Goal: Navigation & Orientation: Find specific page/section

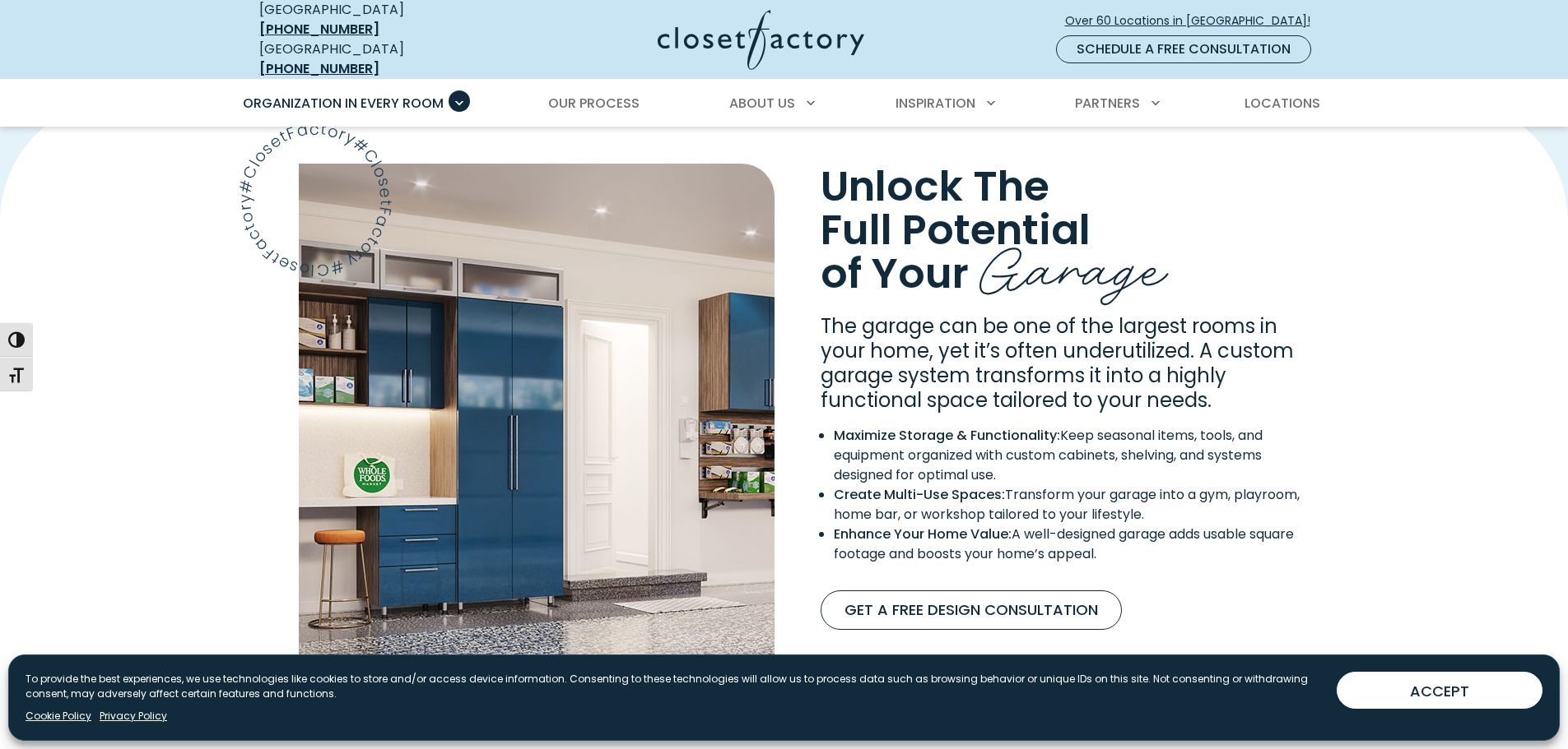
scroll to position [1398, 0]
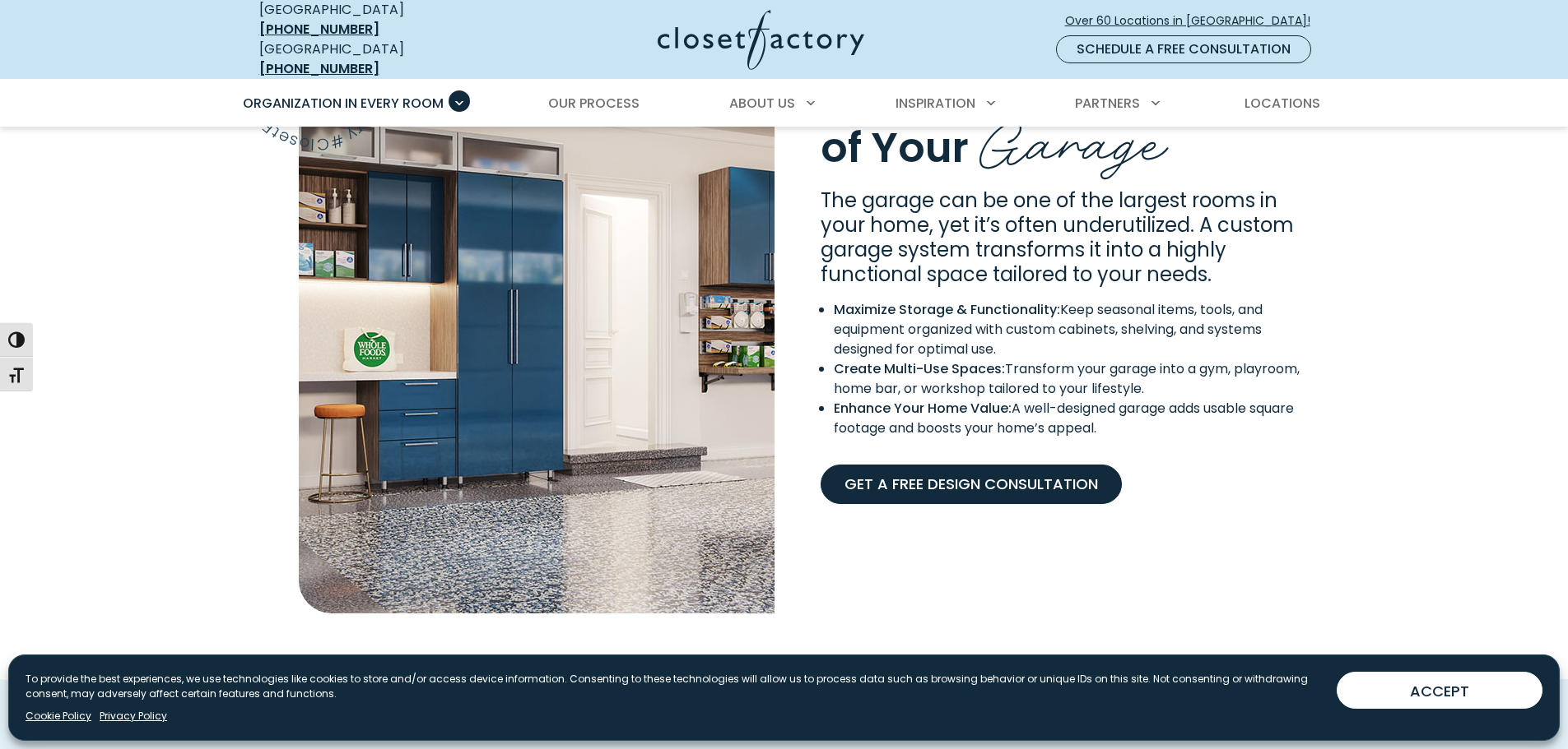
click at [967, 473] on link "Get A Free Design Consultation" at bounding box center [971, 485] width 301 height 40
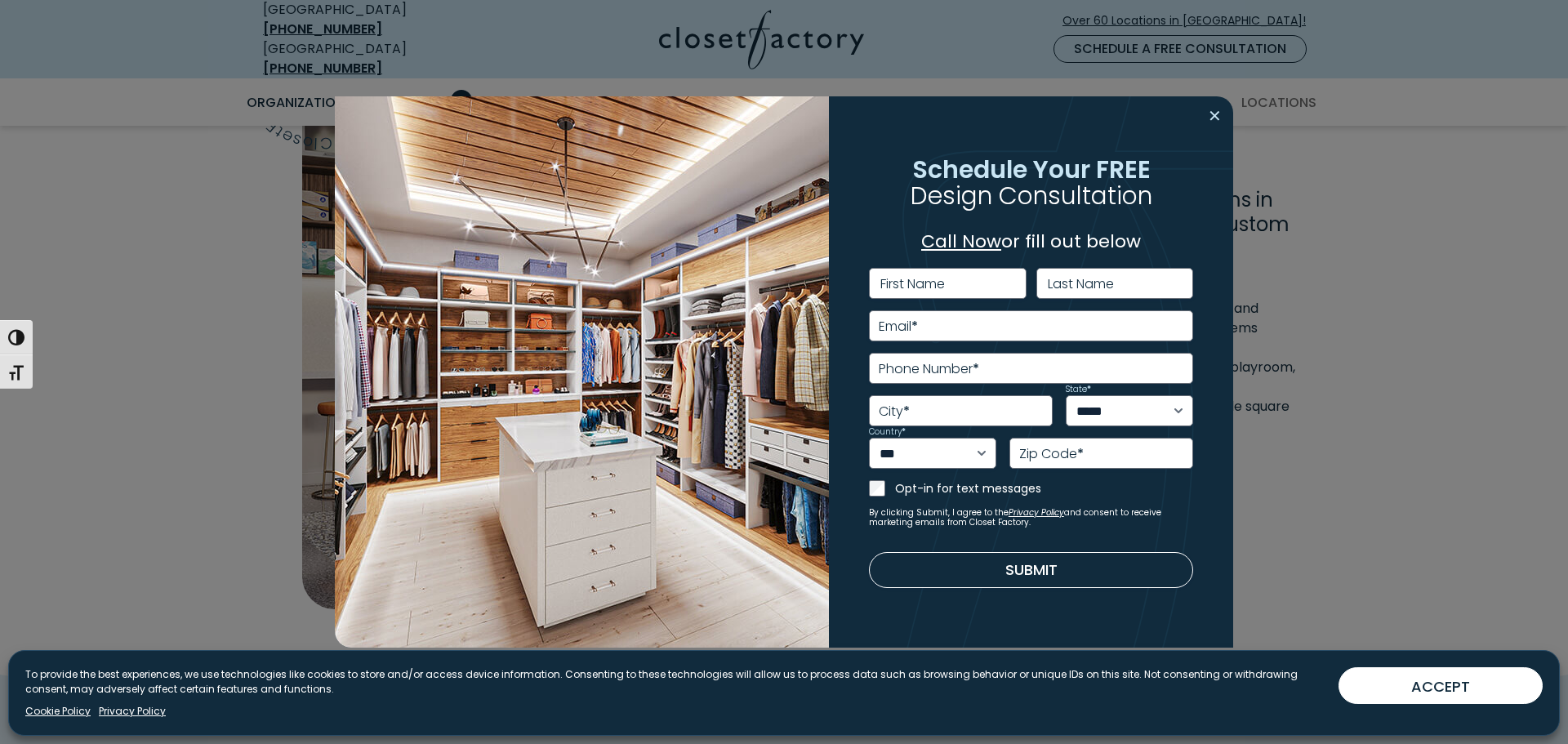
click at [1224, 117] on button "Close modal" at bounding box center [1214, 116] width 24 height 26
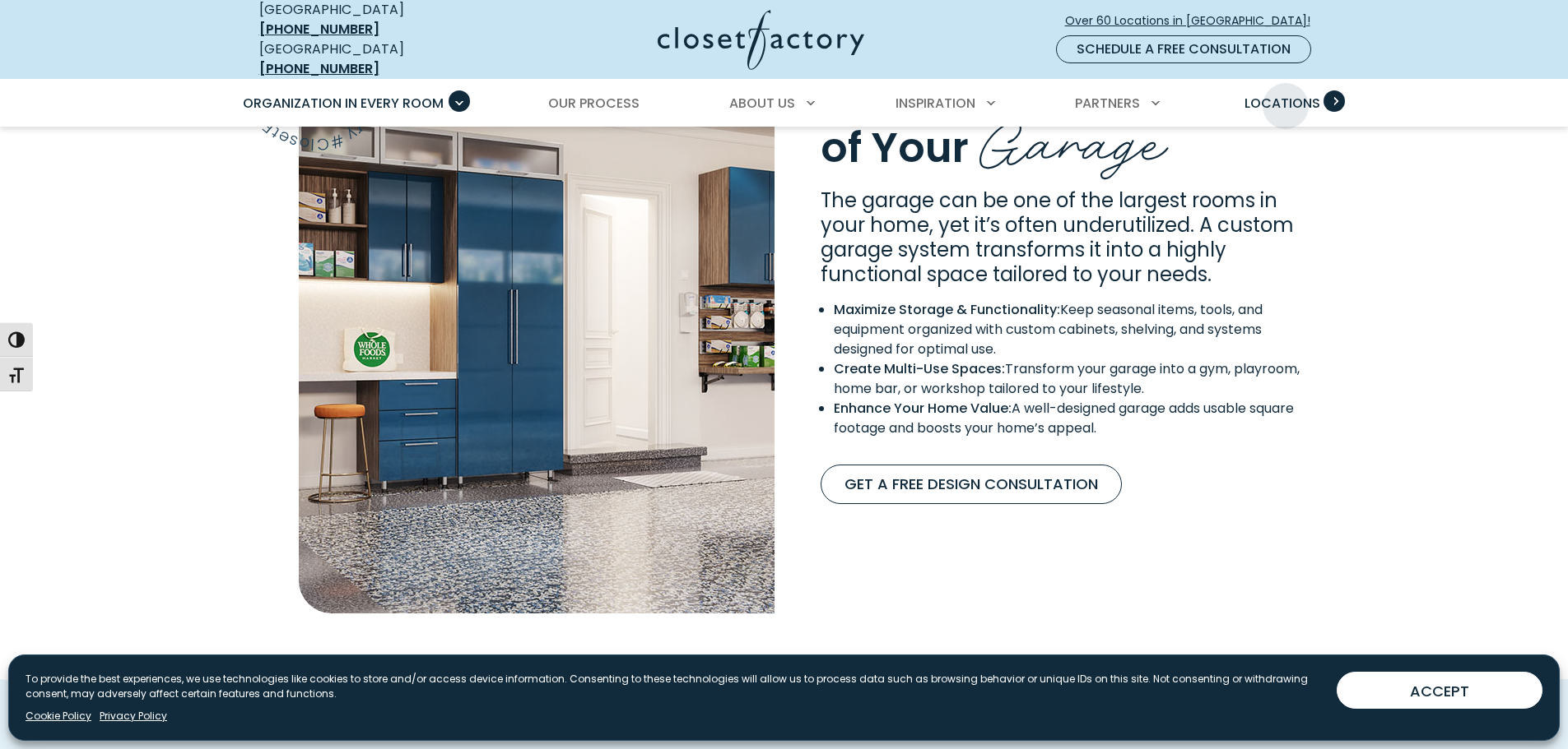
click at [1286, 94] on span "Locations" at bounding box center [1282, 103] width 76 height 19
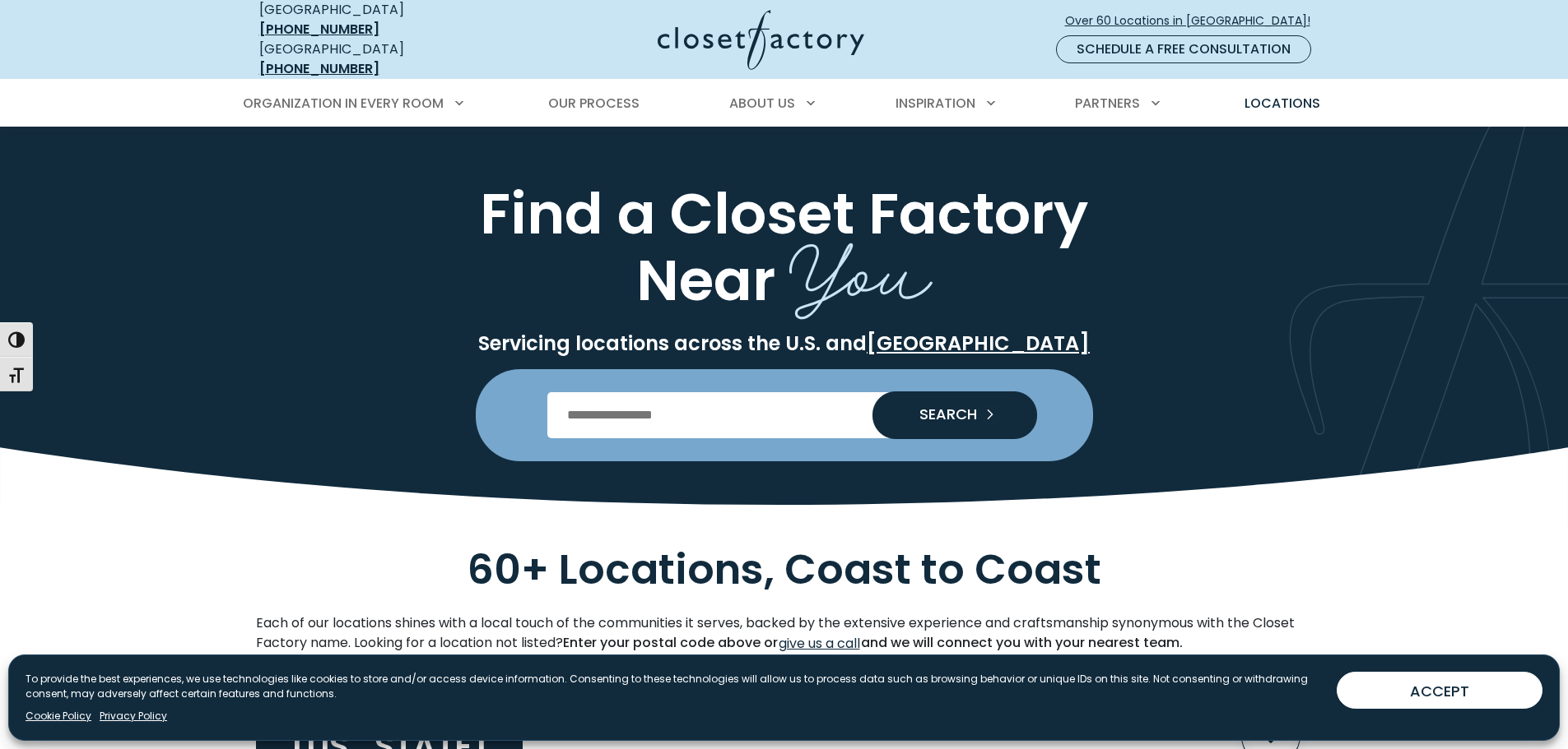
click at [604, 409] on input "Enter Postal Code" at bounding box center [784, 415] width 473 height 46
type input "*****"
click at [873, 391] on button "SEARCH" at bounding box center [955, 415] width 165 height 47
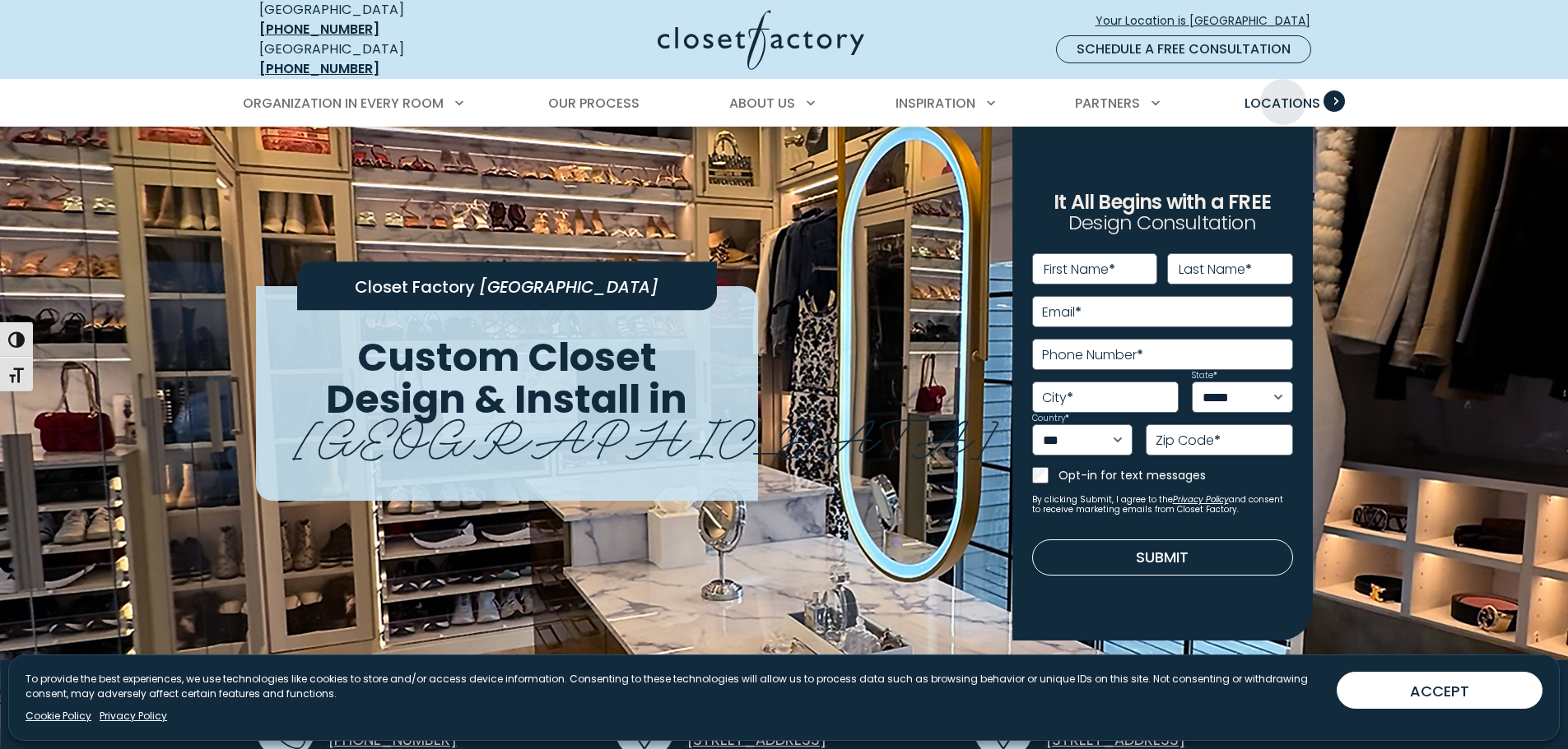
click at [1283, 94] on span "Locations" at bounding box center [1282, 103] width 76 height 19
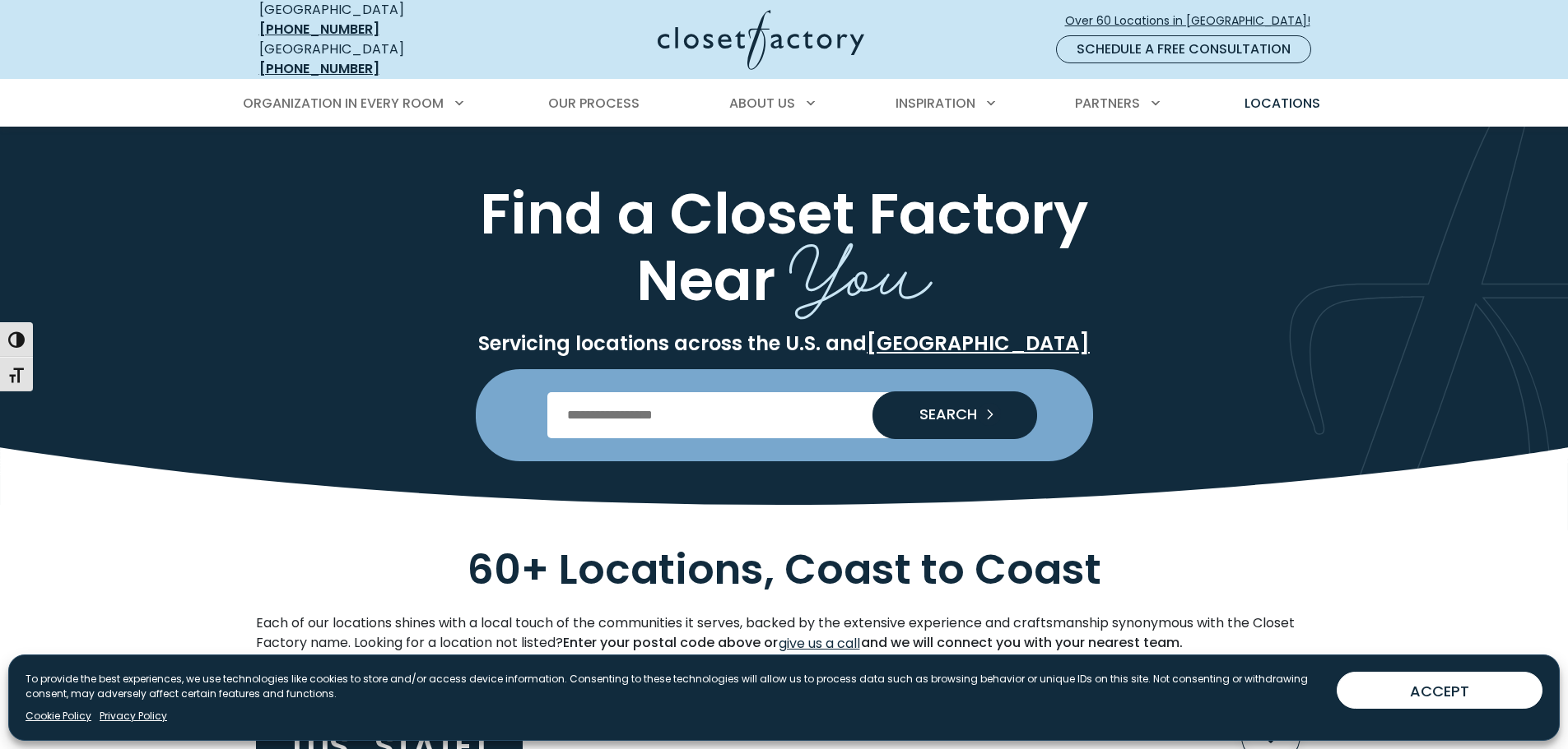
click at [696, 400] on input "Enter Postal Code" at bounding box center [784, 415] width 473 height 46
type input "*****"
click at [914, 410] on button "SEARCH" at bounding box center [955, 415] width 165 height 46
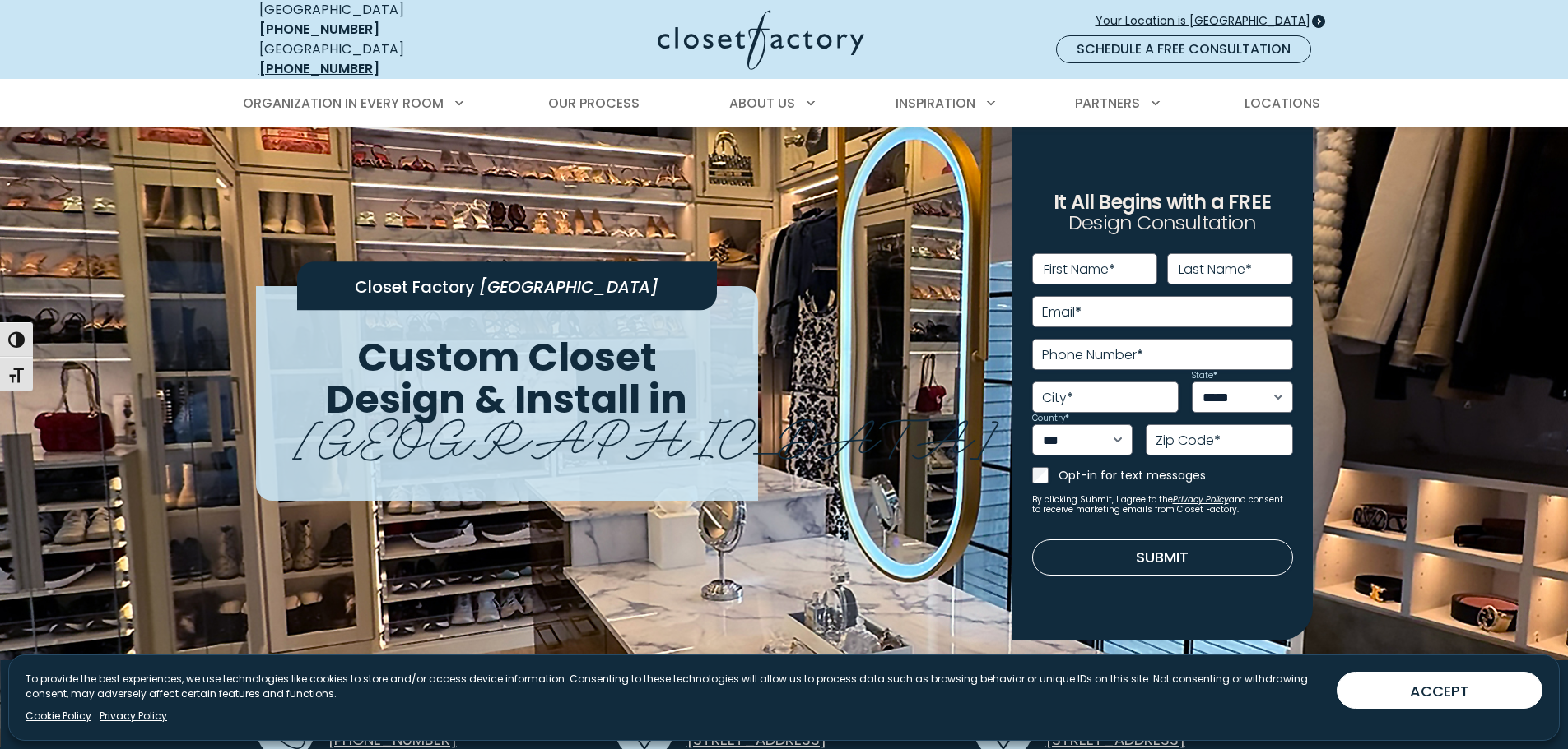
click at [1195, 12] on span "Your Location is [GEOGRAPHIC_DATA]" at bounding box center [1209, 21] width 228 height 17
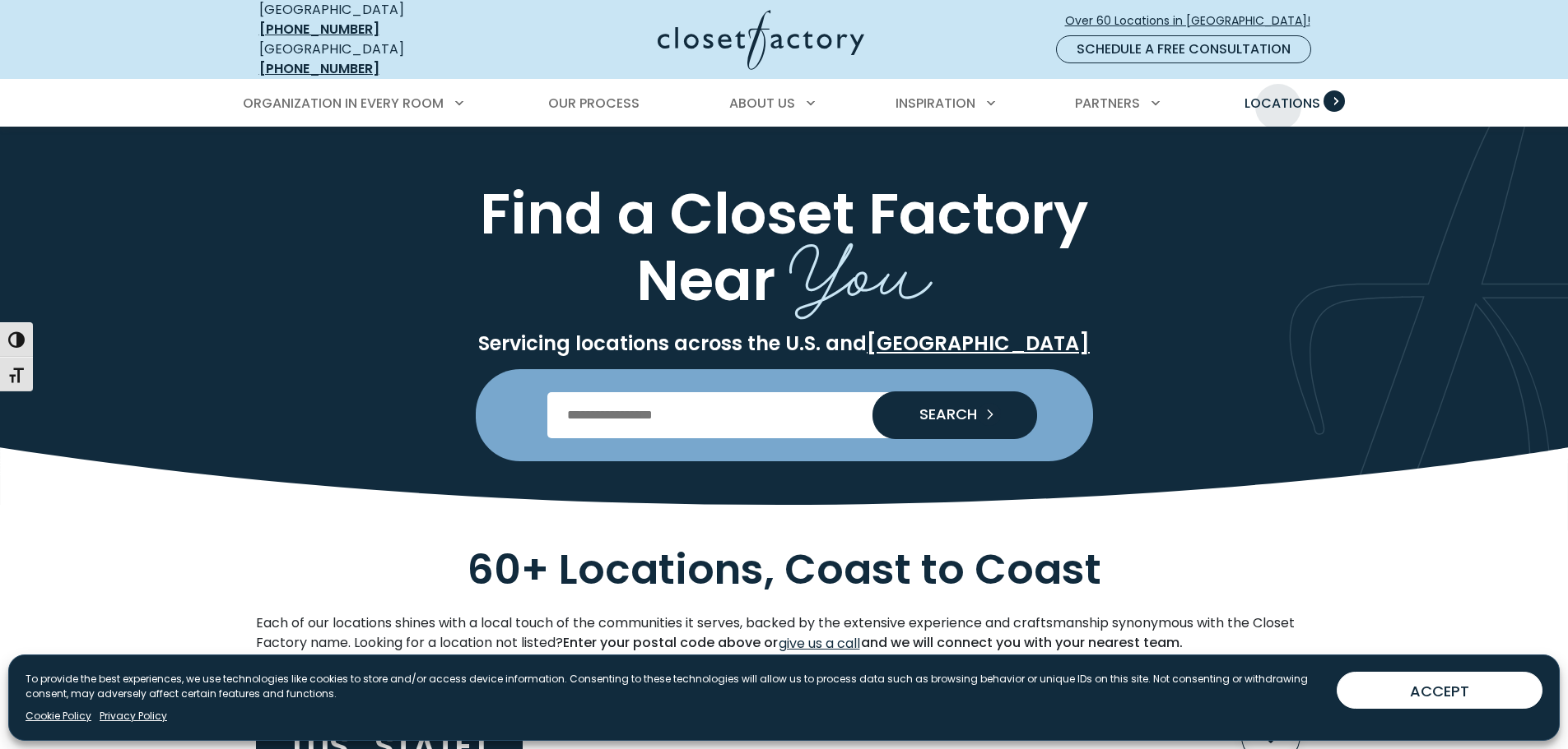
click at [1278, 95] on span "Locations" at bounding box center [1282, 103] width 76 height 19
click at [596, 392] on input "Enter Postal Code" at bounding box center [784, 415] width 473 height 46
type input "*****"
click at [873, 391] on button "SEARCH" at bounding box center [955, 415] width 165 height 47
